Goal: Information Seeking & Learning: Learn about a topic

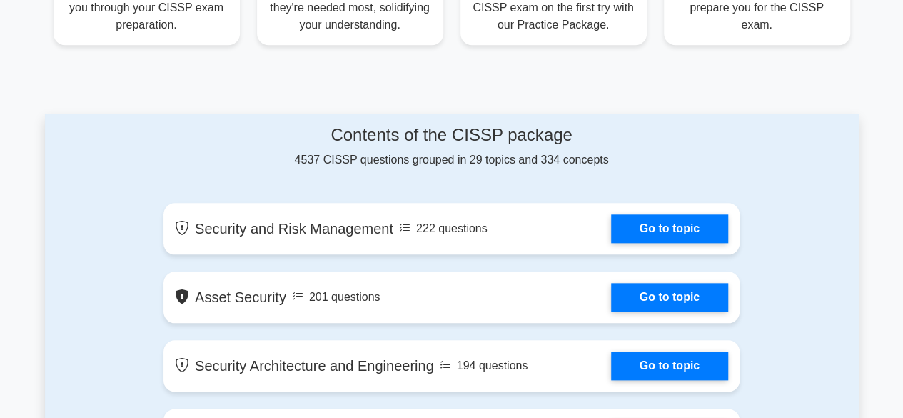
scroll to position [622, 0]
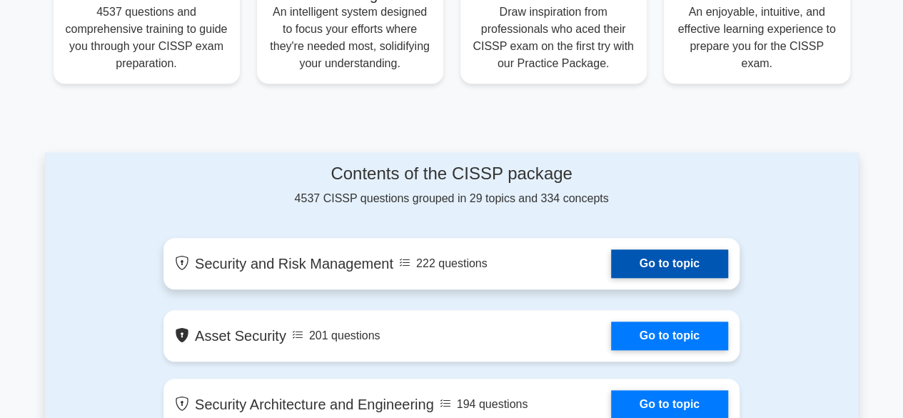
click at [663, 260] on link "Go to topic" at bounding box center [669, 263] width 117 height 29
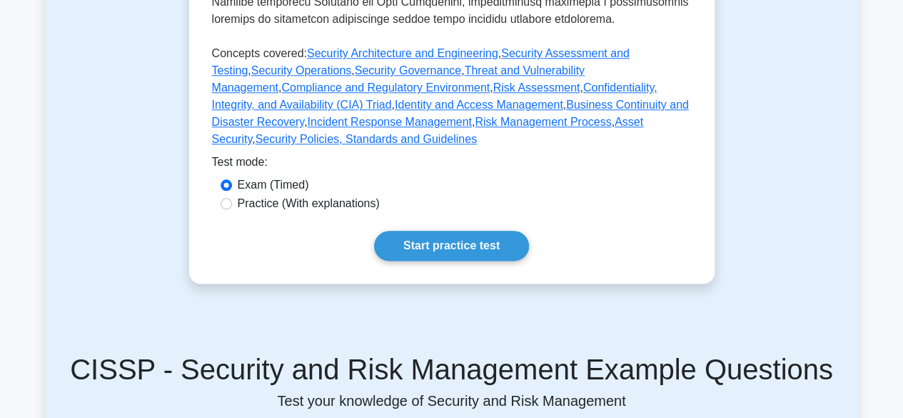
scroll to position [765, 0]
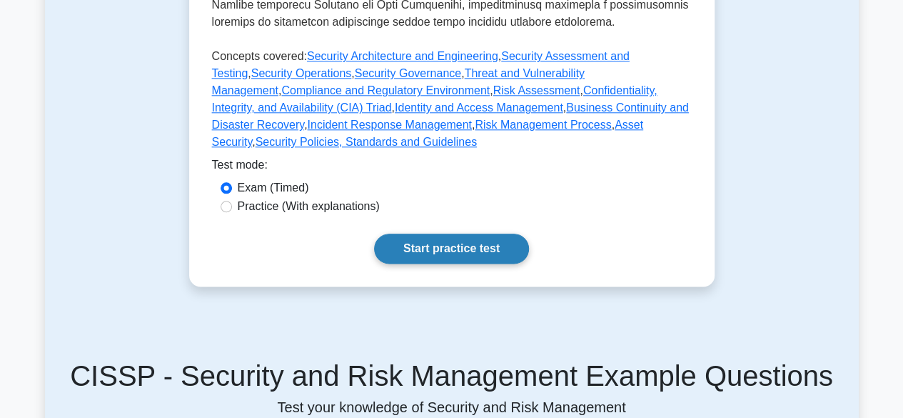
click at [507, 234] on link "Start practice test" at bounding box center [451, 249] width 155 height 30
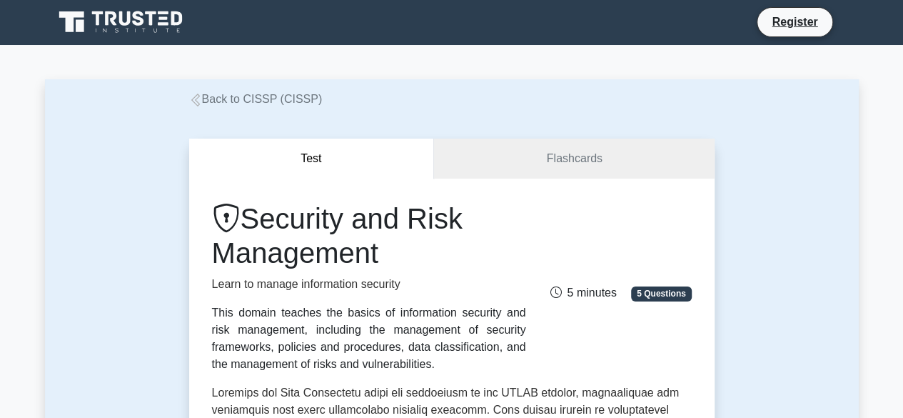
scroll to position [0, 0]
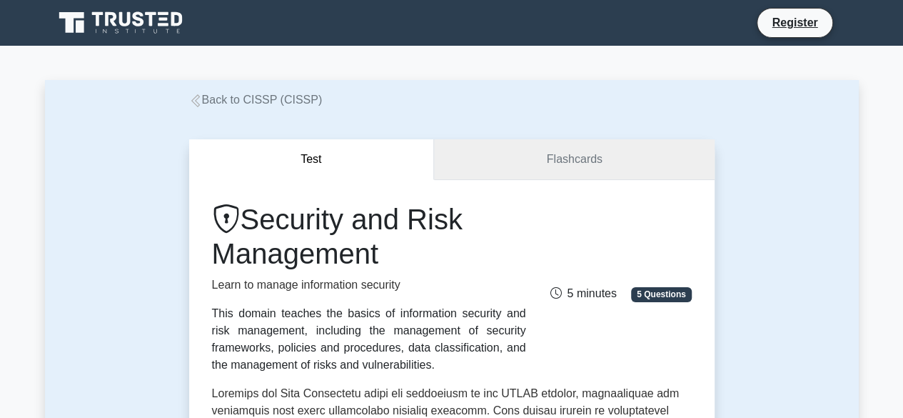
click at [511, 154] on link "Flashcards" at bounding box center [574, 159] width 280 height 41
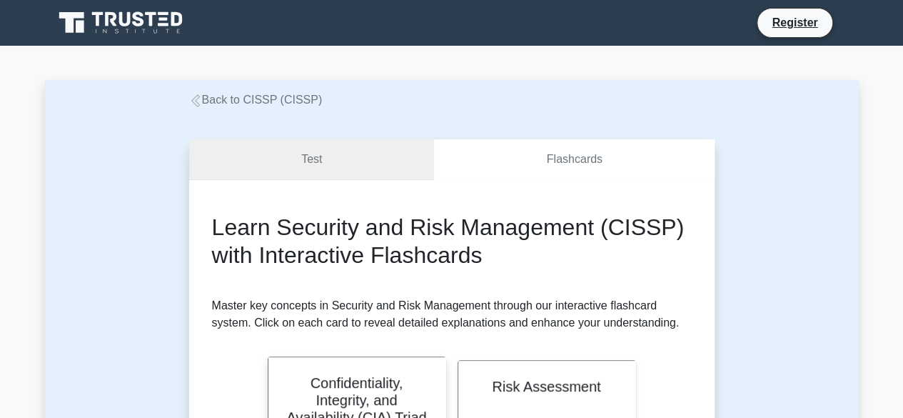
click at [391, 155] on link "Test" at bounding box center [312, 159] width 246 height 41
